Goal: Check status: Check status

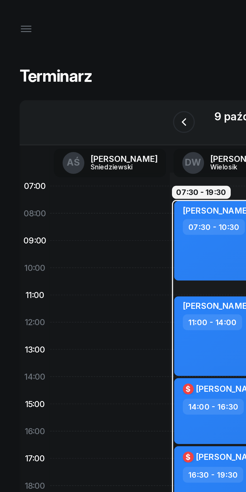
scroll to position [0, 7]
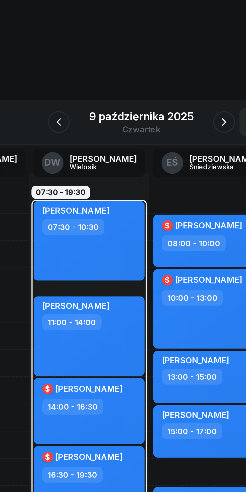
click at [161, 57] on icon "button" at bounding box center [161, 56] width 6 height 6
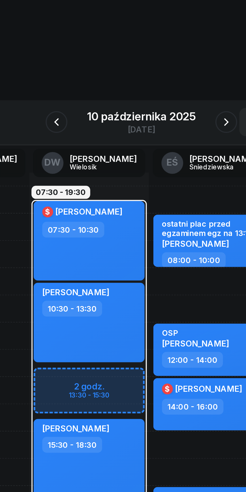
click at [90, 97] on span "[PERSON_NAME]" at bounding box center [98, 97] width 31 height 5
select select "07"
select select "30"
select select "10"
select select "30"
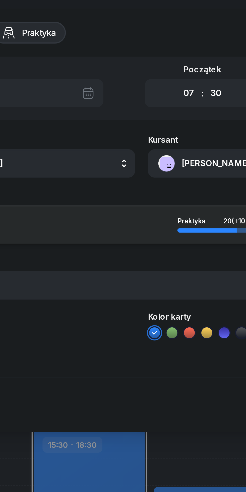
click at [149, 74] on button "[PERSON_NAME]" at bounding box center [180, 75] width 108 height 13
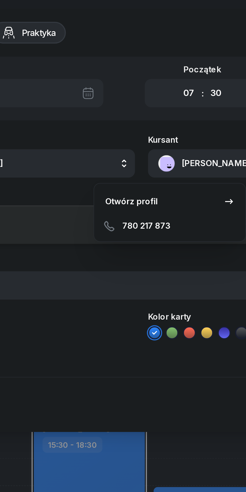
click at [114, 93] on div "Otwórz profil" at bounding box center [118, 93] width 24 height 7
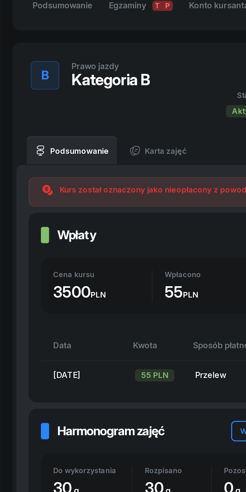
scroll to position [75, 0]
